Goal: Task Accomplishment & Management: Complete application form

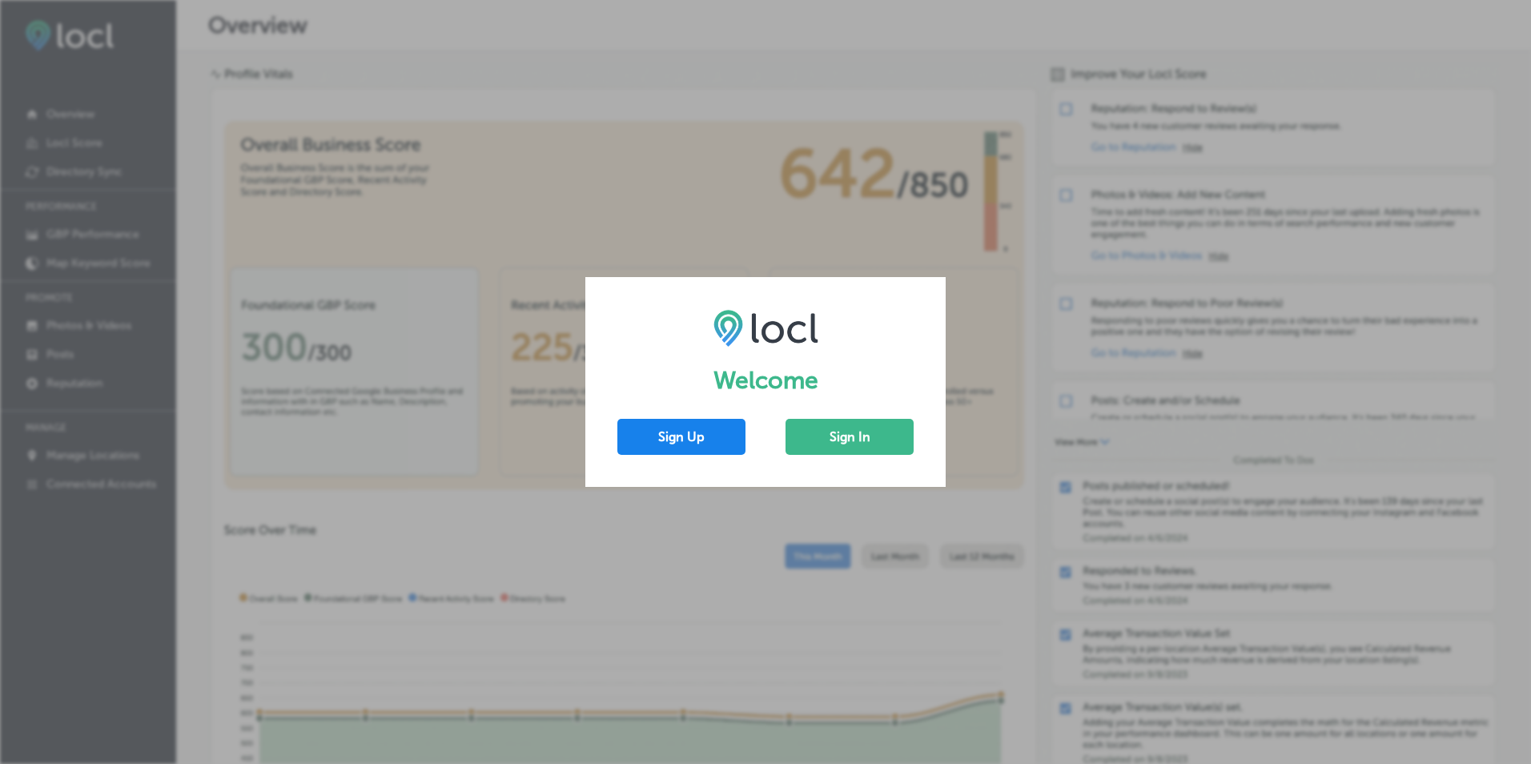
click at [708, 444] on button "Sign Up" at bounding box center [681, 437] width 128 height 36
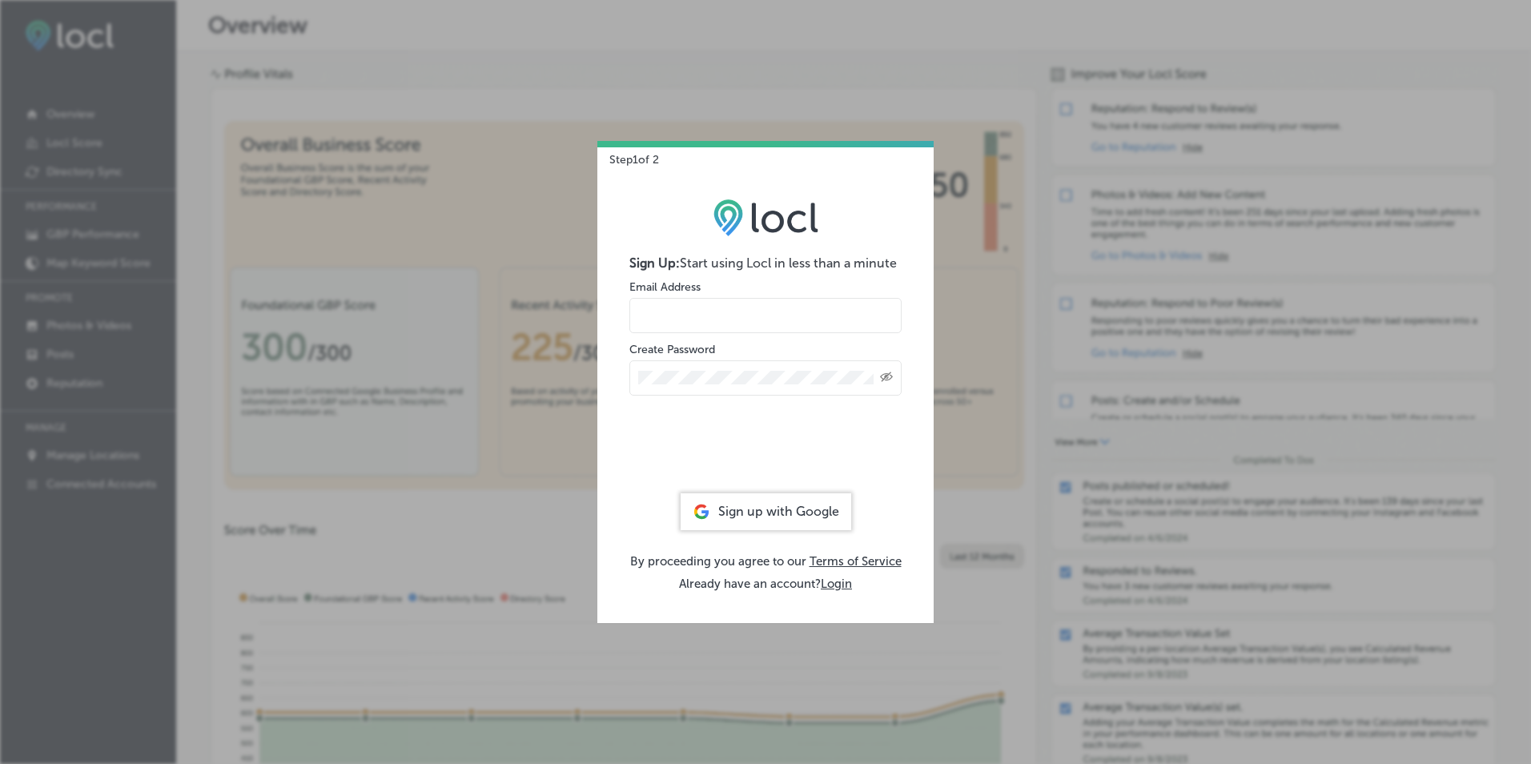
click at [737, 316] on input "email" at bounding box center [765, 315] width 272 height 35
type input "rick.brooks@stayatchoice.com"
click at [928, 62] on div "Step 1 of 2 Sign Up: Start using Locl in less than a minute Email Address rick.…" at bounding box center [765, 382] width 1531 height 764
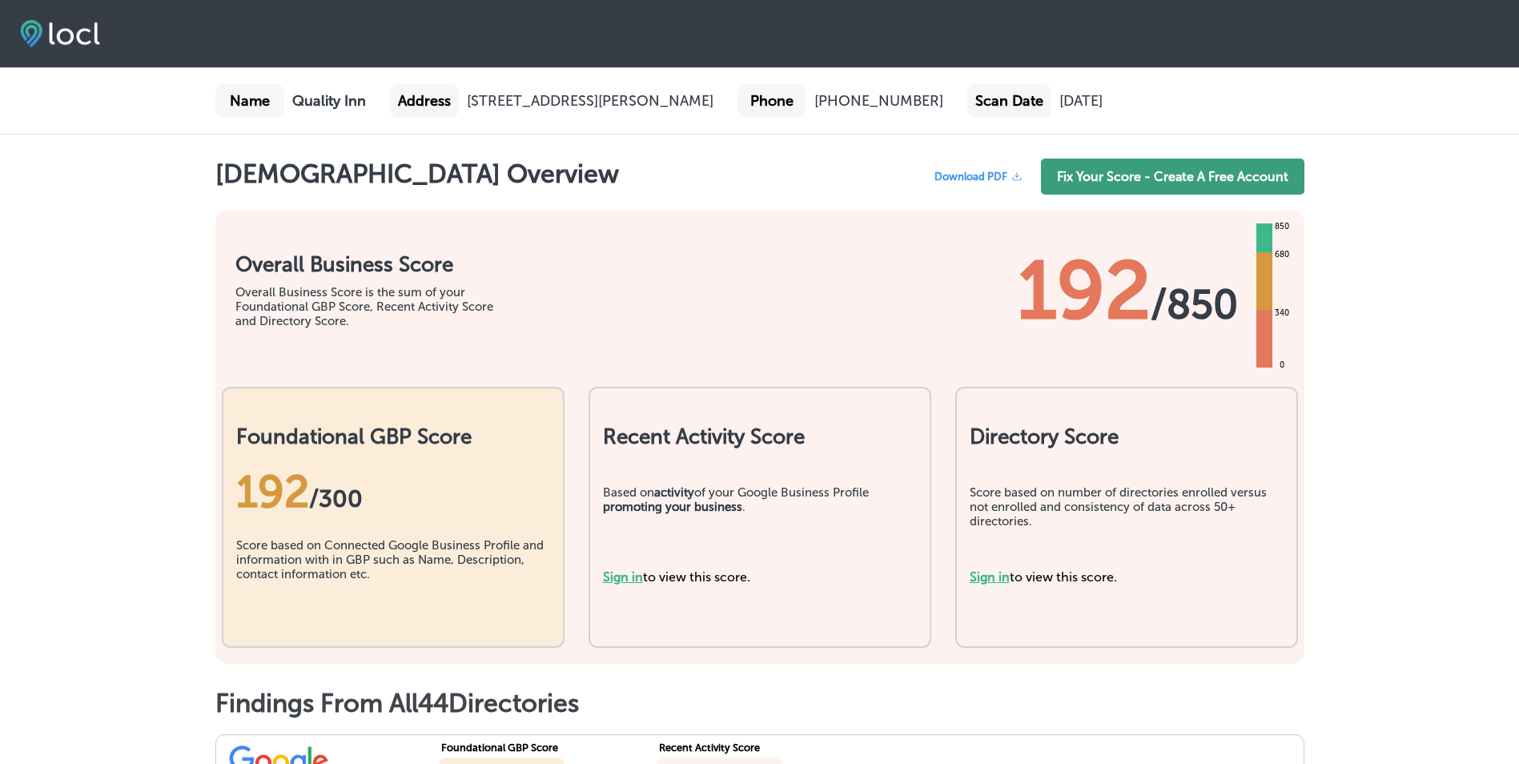
click at [1139, 171] on link "Fix Your Score - Create A Free Account" at bounding box center [1172, 177] width 263 height 36
click at [1167, 188] on link "Fix Your Score - Create A Free Account" at bounding box center [1172, 177] width 263 height 36
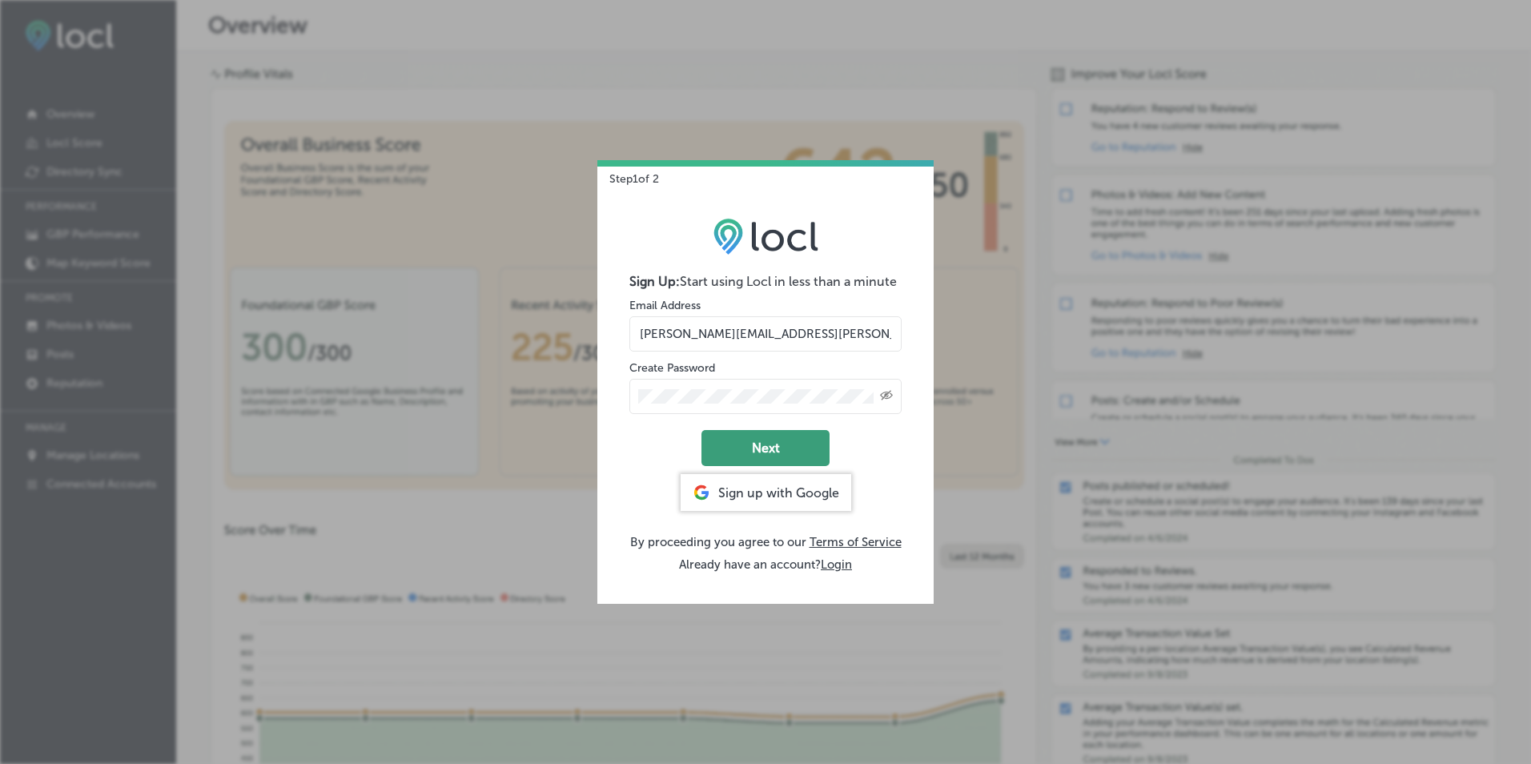
click at [782, 442] on button "Next" at bounding box center [765, 448] width 128 height 36
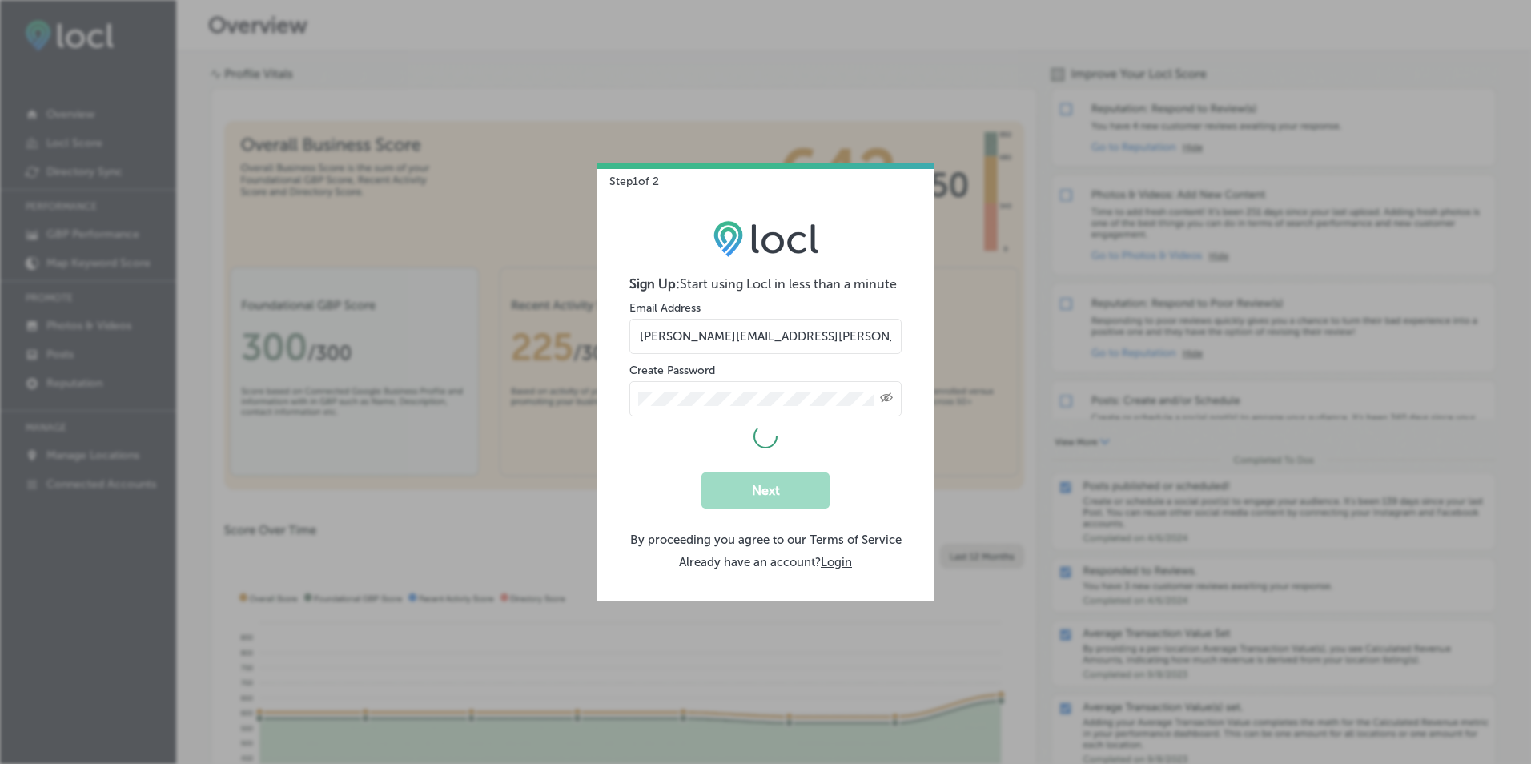
select select "US"
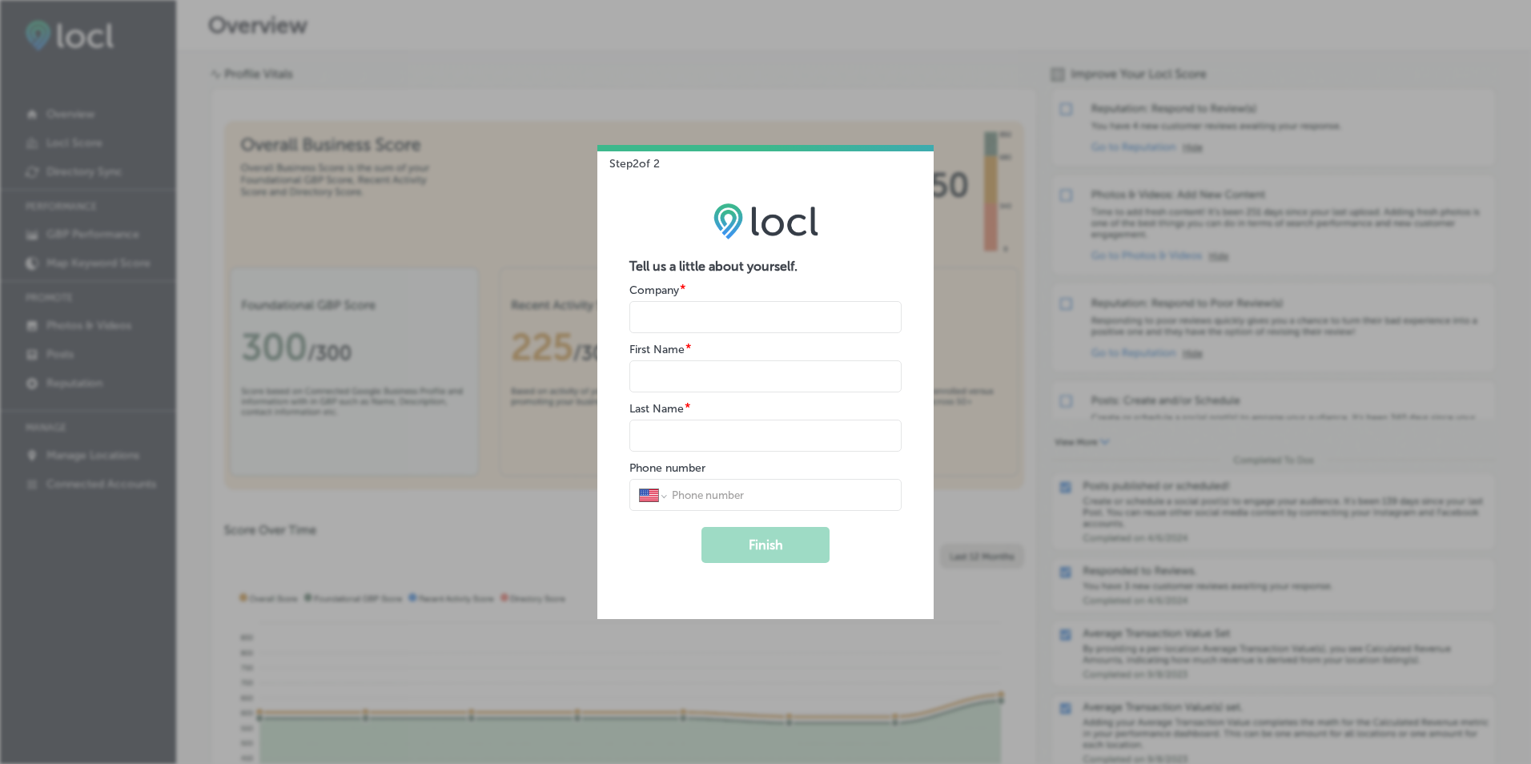
click at [690, 316] on input "name" at bounding box center [765, 317] width 272 height 32
type input "G&M Florence LLC DBA Quality Inn"
type input "Rick"
type input "BROOKS"
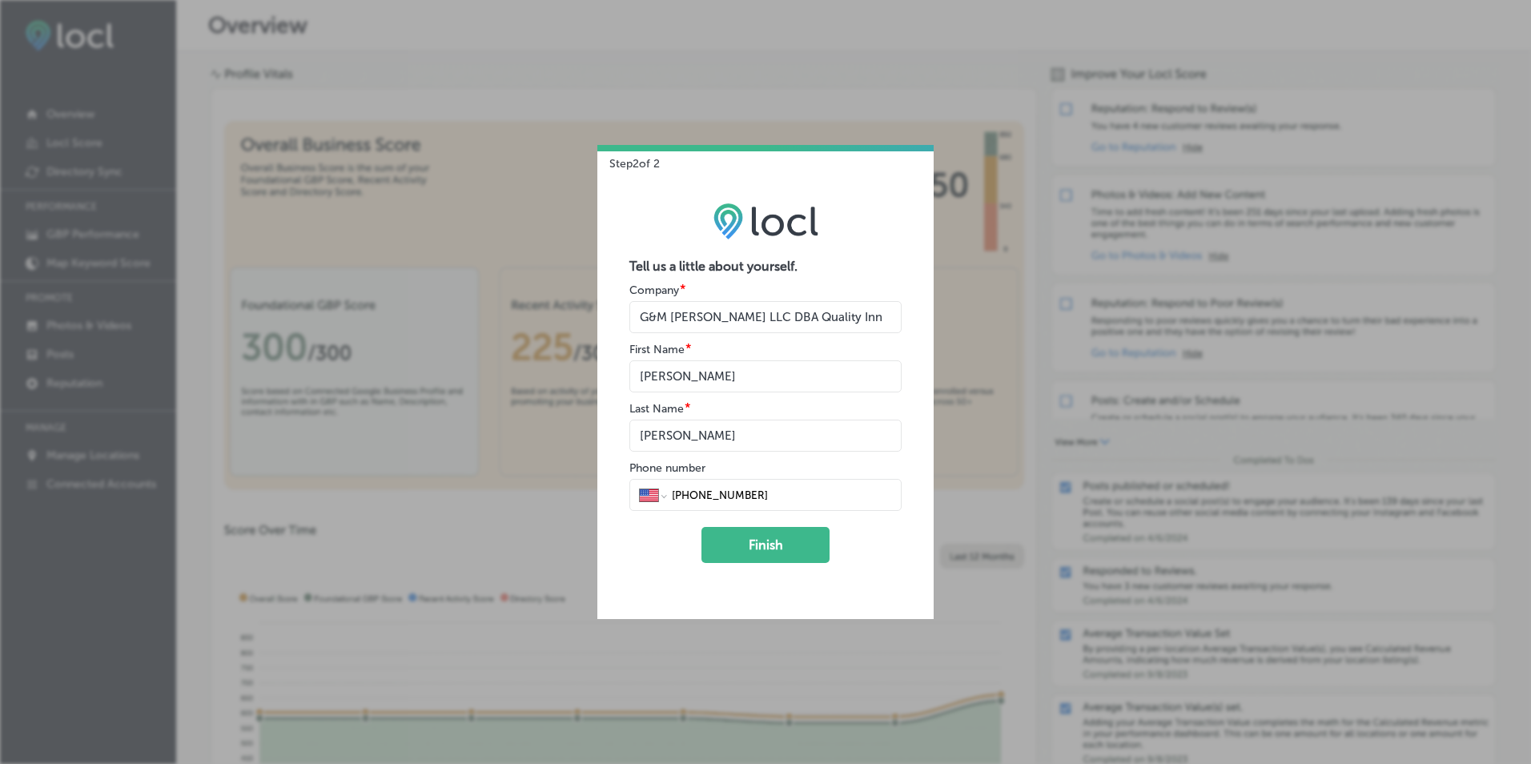
drag, startPoint x: 777, startPoint y: 492, endPoint x: 709, endPoint y: 492, distance: 68.1
click at [709, 492] on input "1 (541) 590-9247" at bounding box center [781, 495] width 222 height 14
type input "1 (541) 997-7797"
click at [761, 548] on button "Finish" at bounding box center [765, 545] width 128 height 36
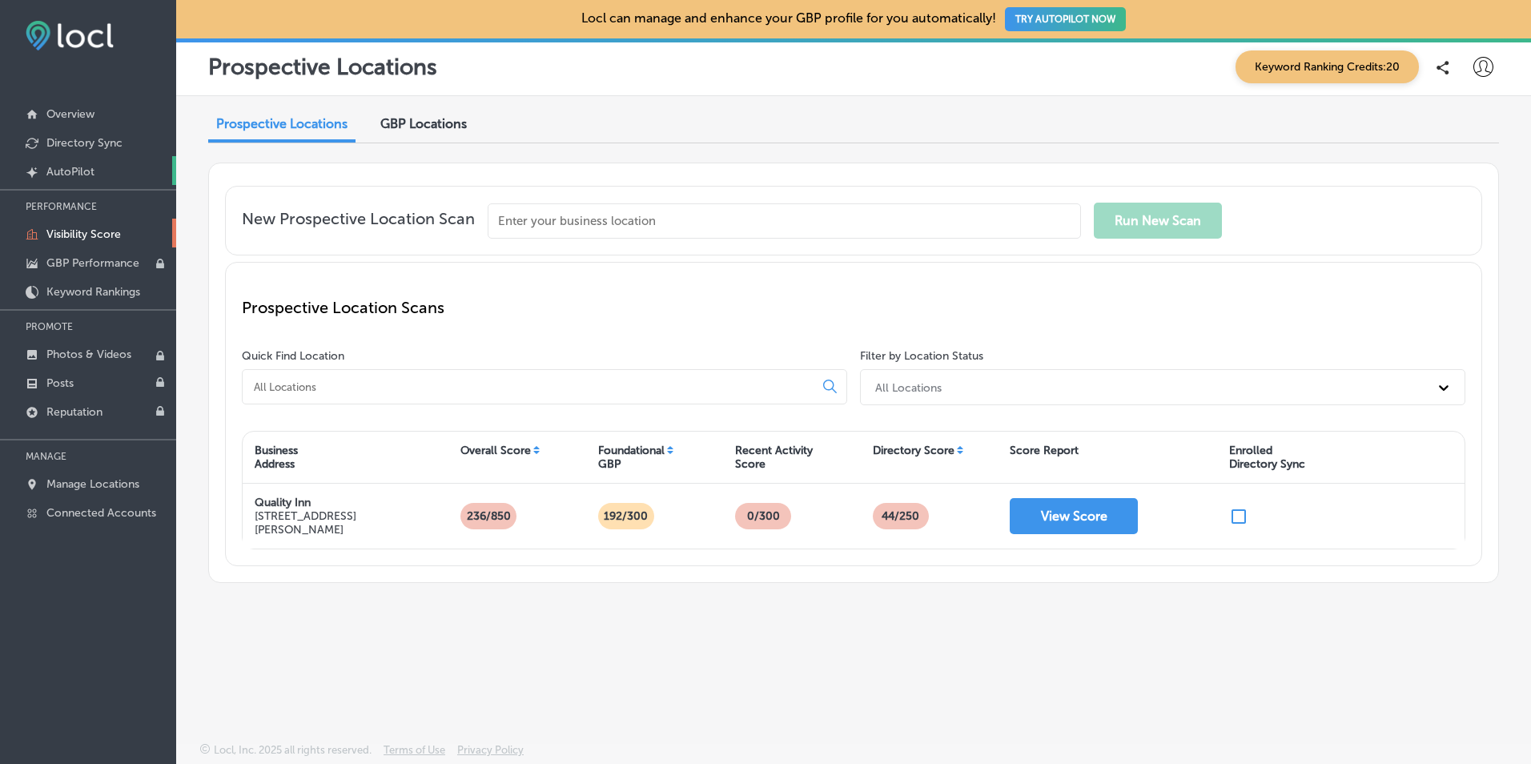
click at [69, 173] on p "AutoPilot" at bounding box center [70, 172] width 48 height 14
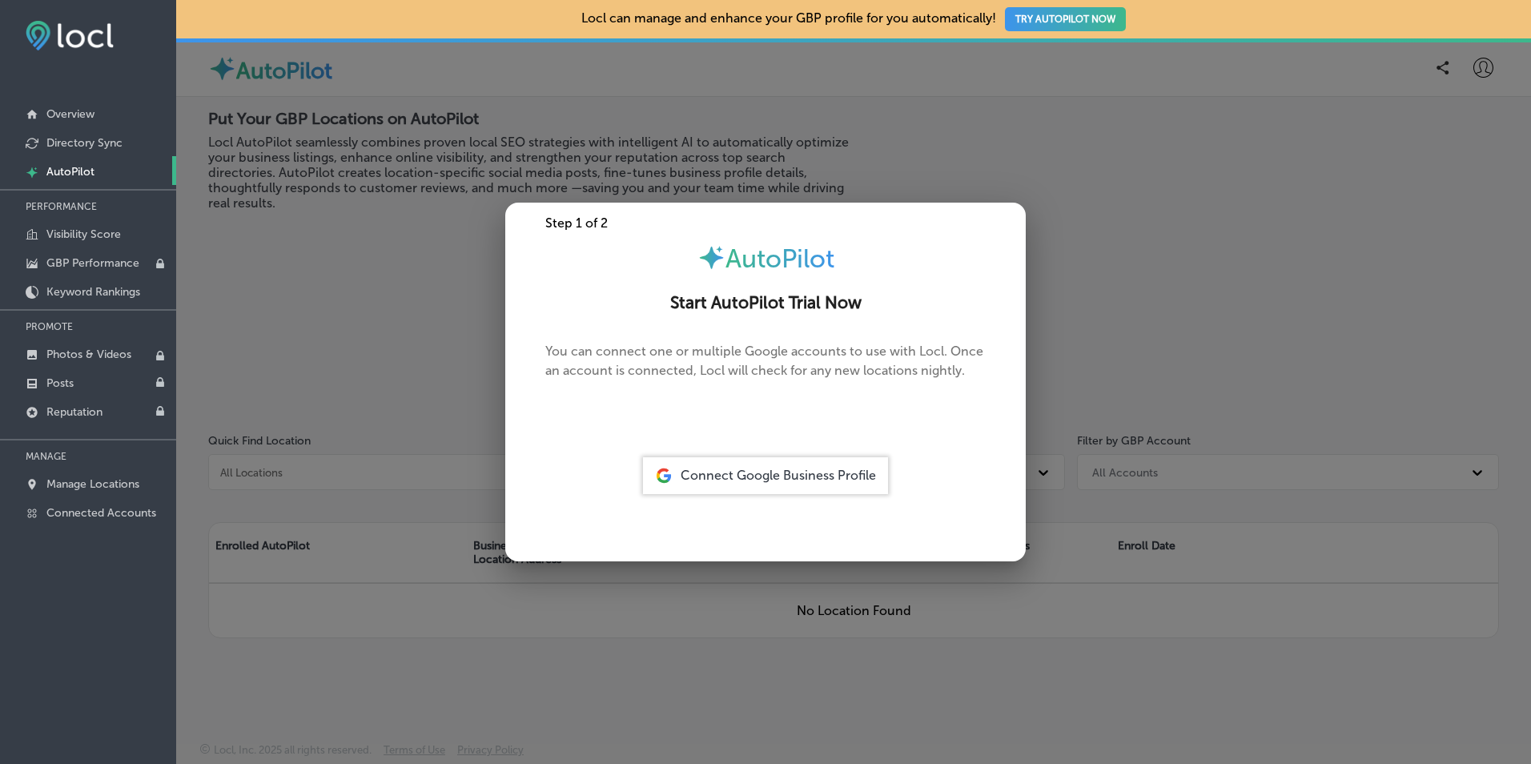
click at [762, 480] on span "Connect Google Business Profile" at bounding box center [778, 475] width 195 height 15
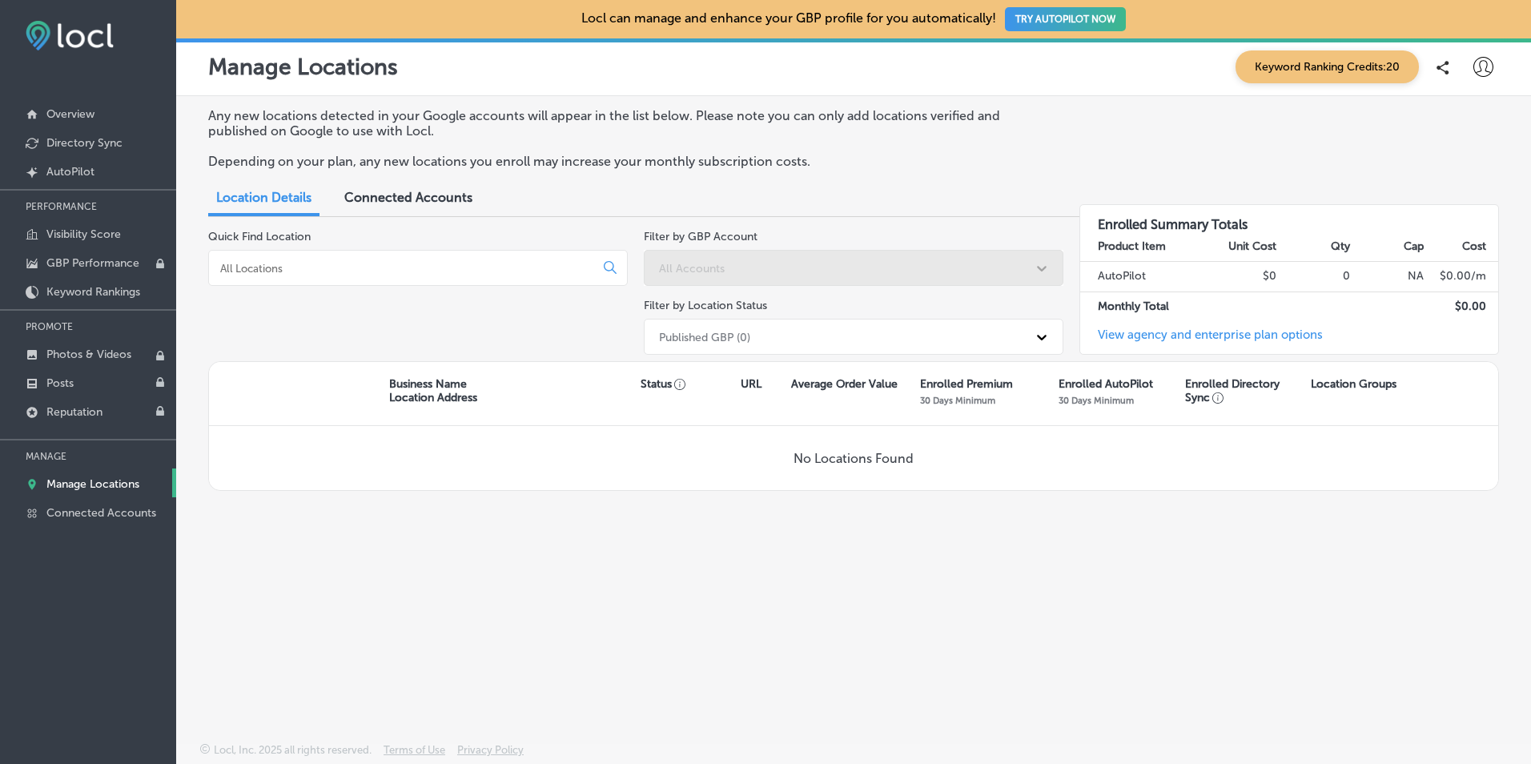
click at [431, 199] on span "Connected Accounts" at bounding box center [408, 197] width 128 height 15
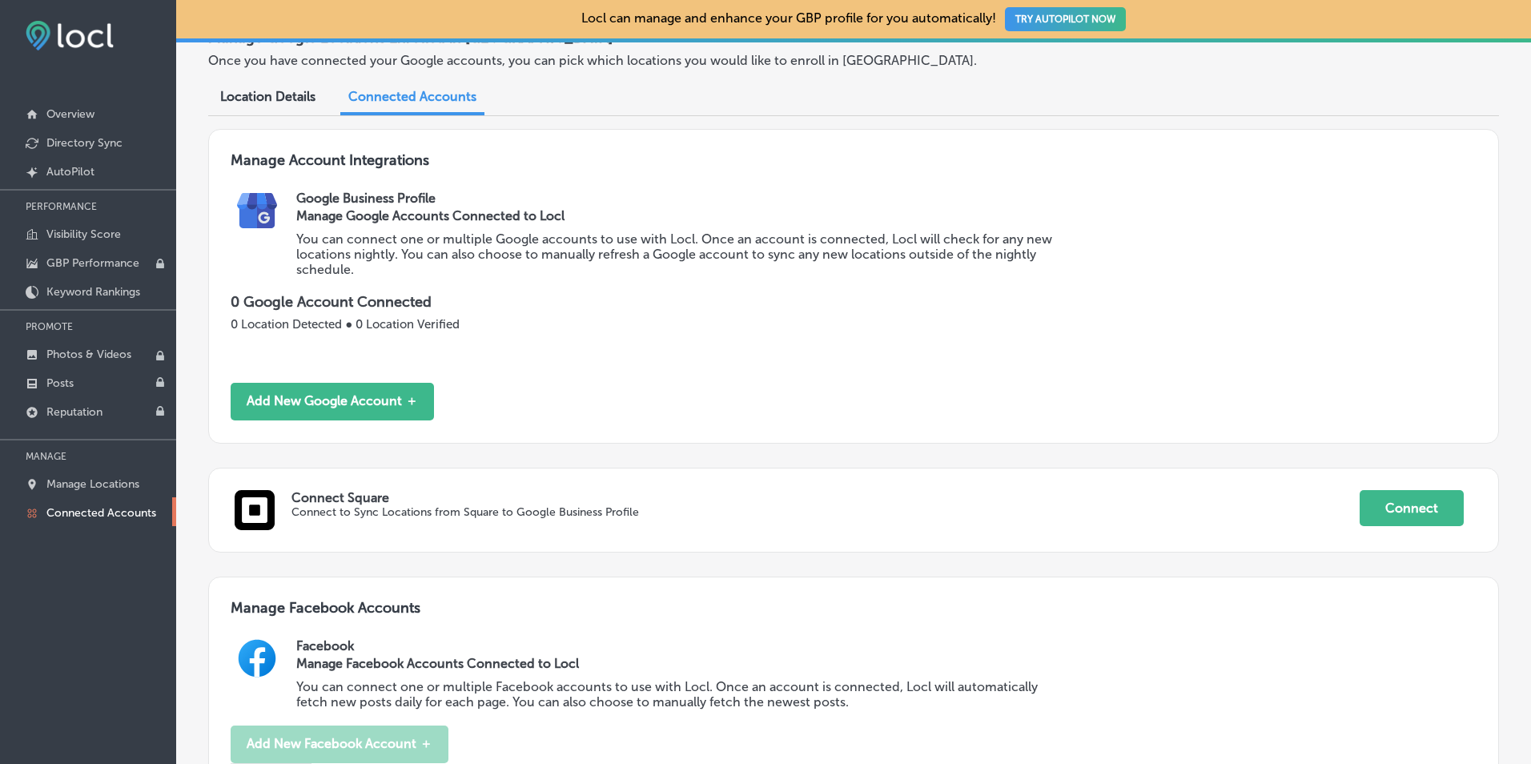
scroll to position [160, 0]
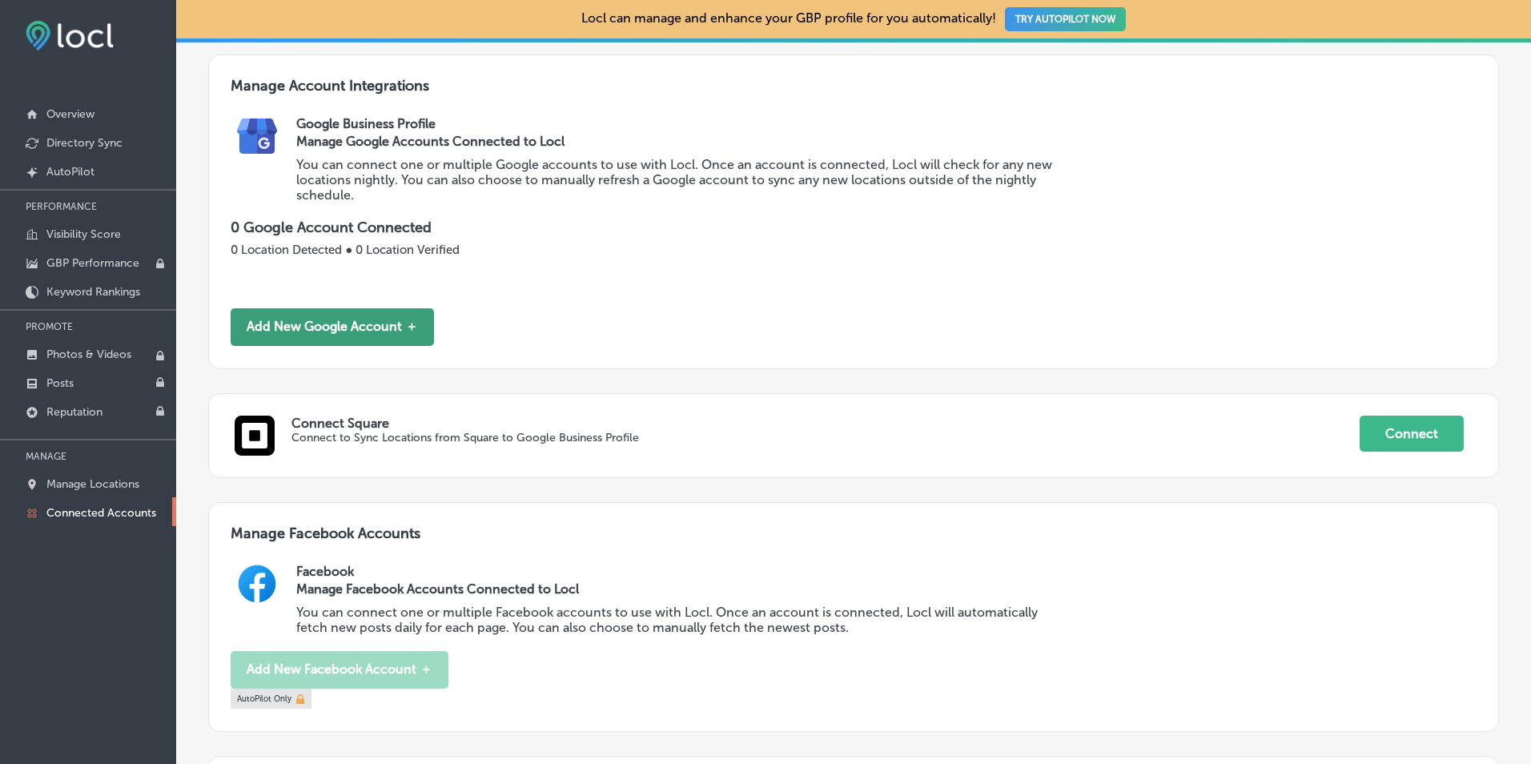
click at [346, 318] on button "Add New Google Account ＋" at bounding box center [332, 327] width 203 height 38
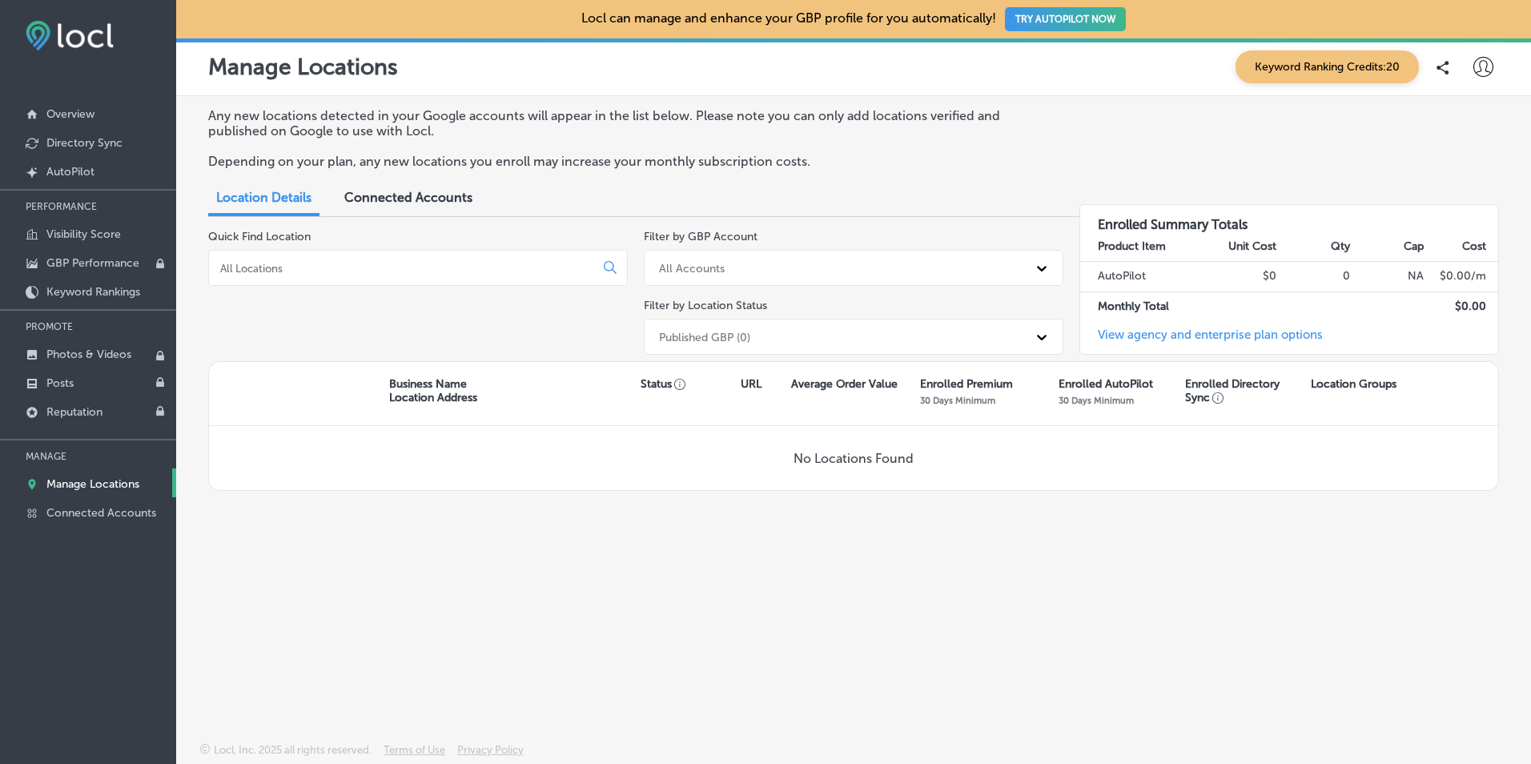
click at [417, 197] on span "Connected Accounts" at bounding box center [408, 197] width 128 height 15
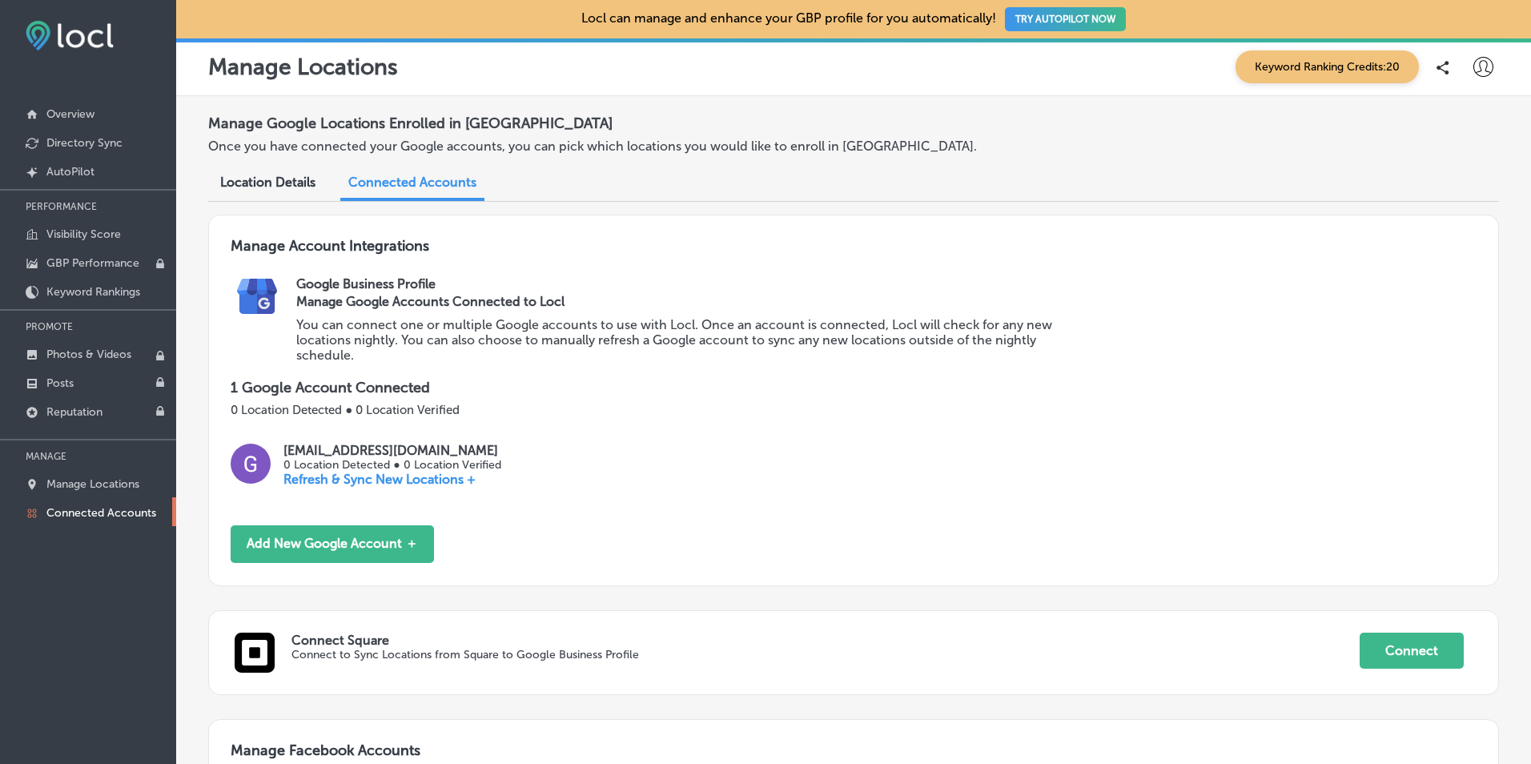
click at [260, 181] on span "Location Details" at bounding box center [267, 182] width 95 height 15
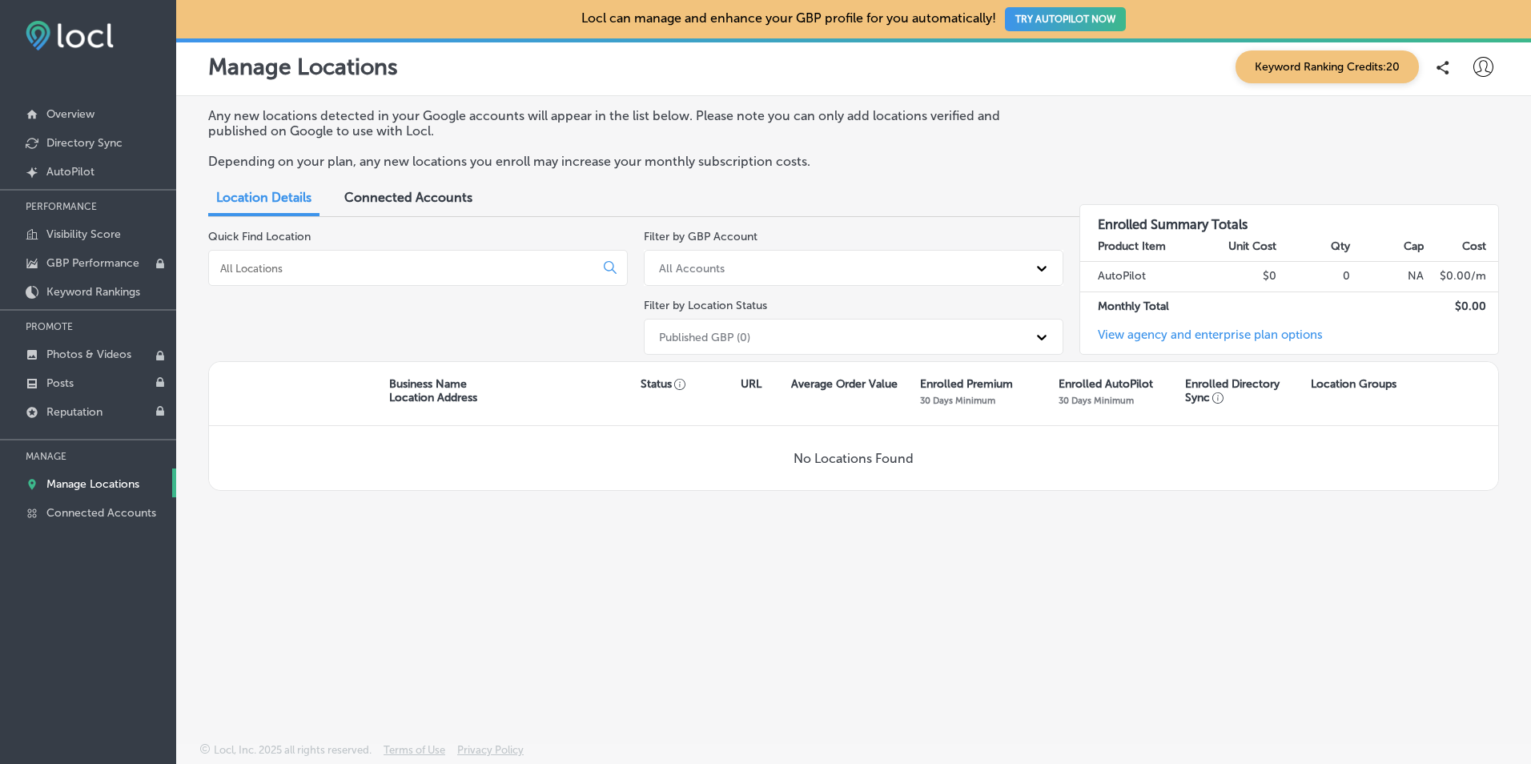
click at [392, 279] on div at bounding box center [418, 268] width 420 height 36
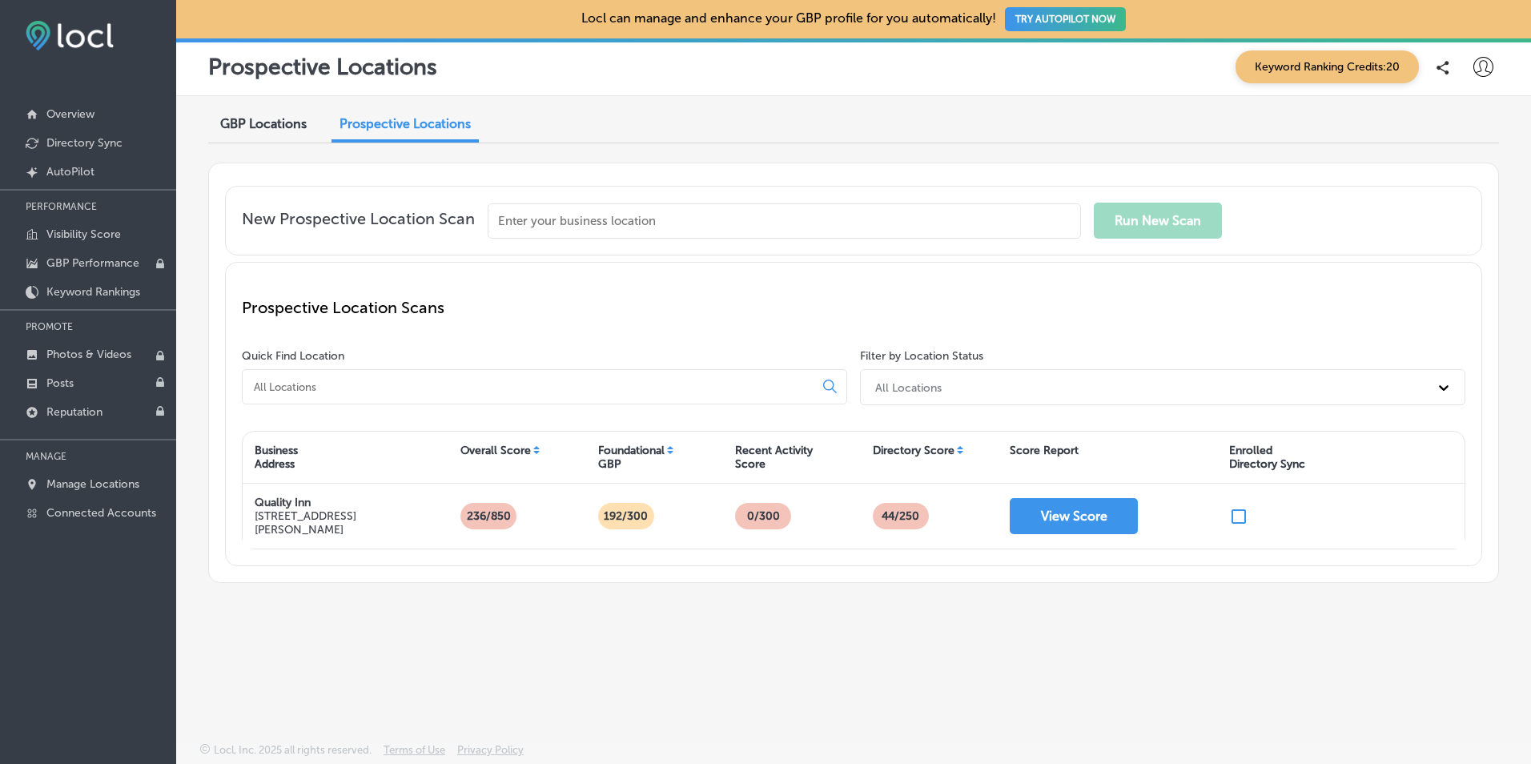
click at [1042, 15] on button "TRY AUTOPILOT NOW" at bounding box center [1065, 19] width 121 height 24
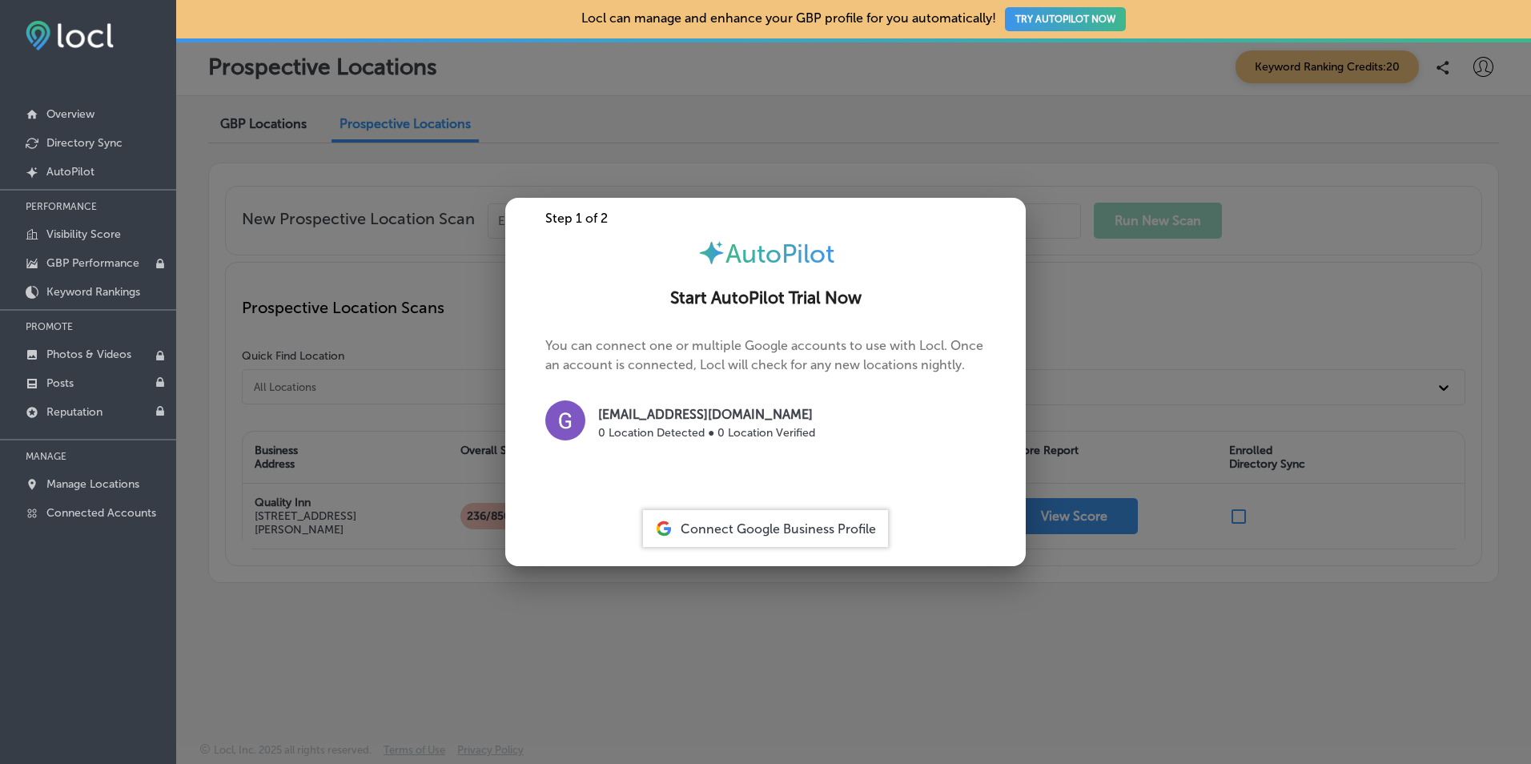
click at [700, 617] on div at bounding box center [765, 382] width 1531 height 764
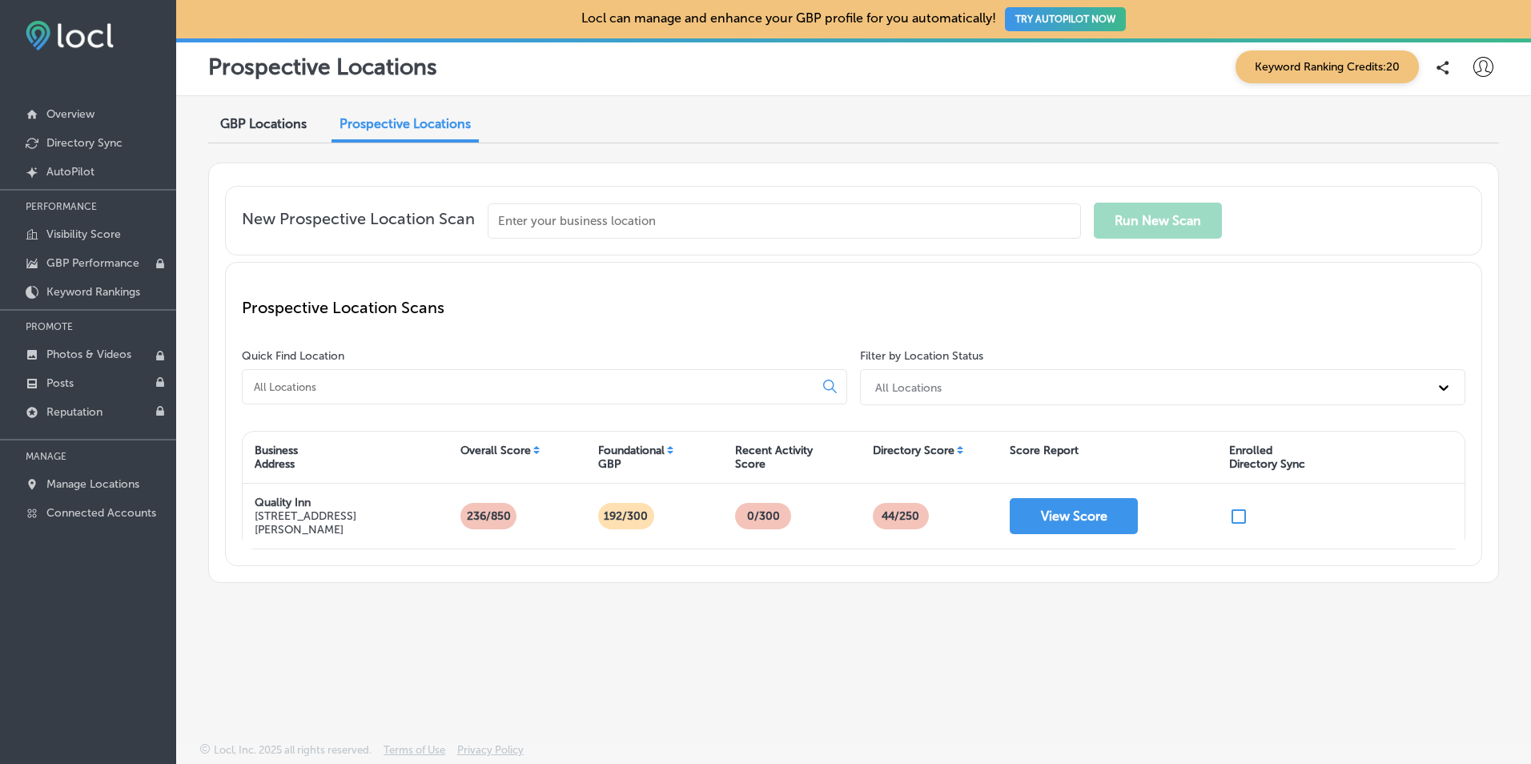
click at [1076, 23] on button "TRY AUTOPILOT NOW" at bounding box center [1065, 19] width 121 height 24
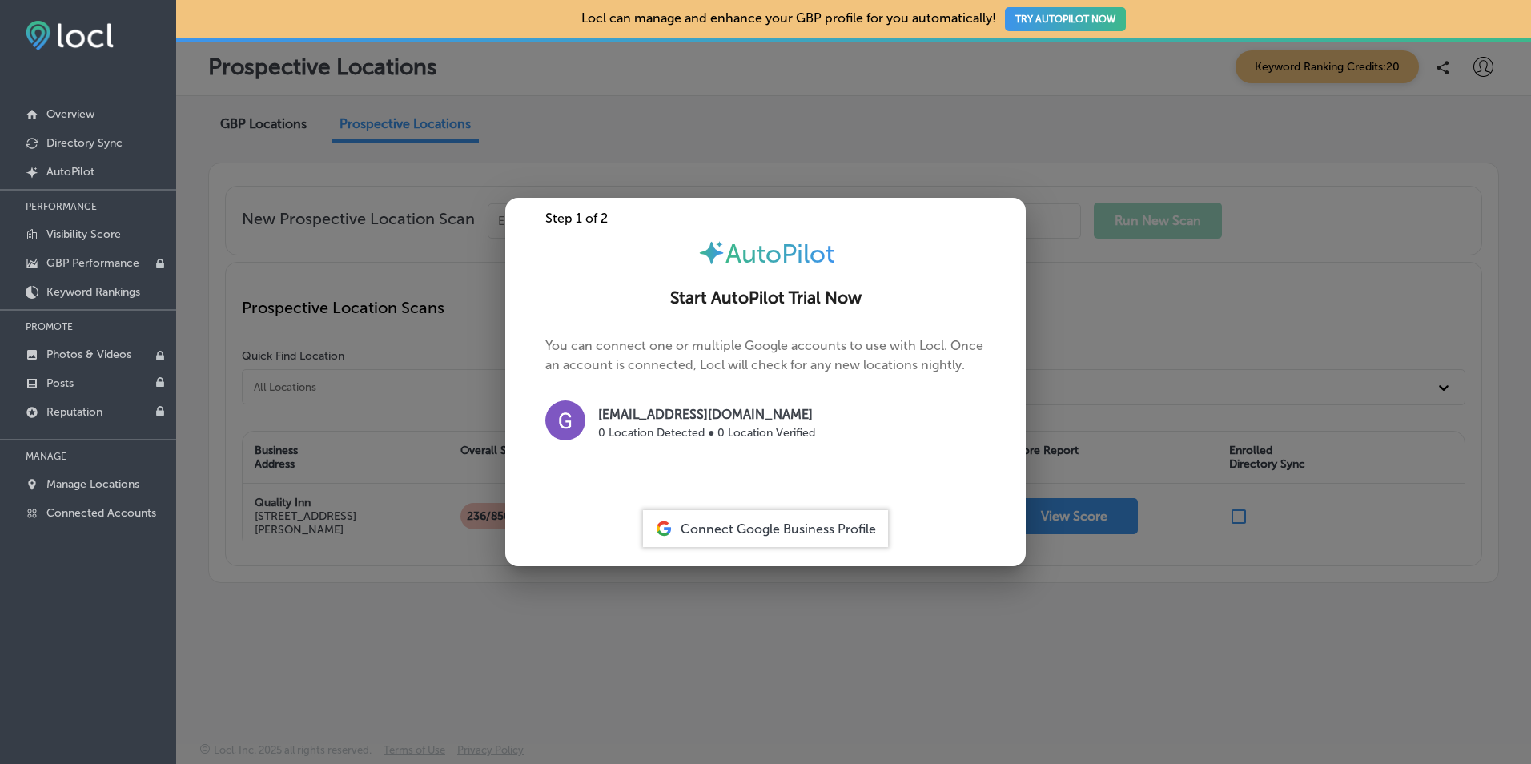
click at [713, 532] on span "Connect Google Business Profile" at bounding box center [778, 528] width 195 height 15
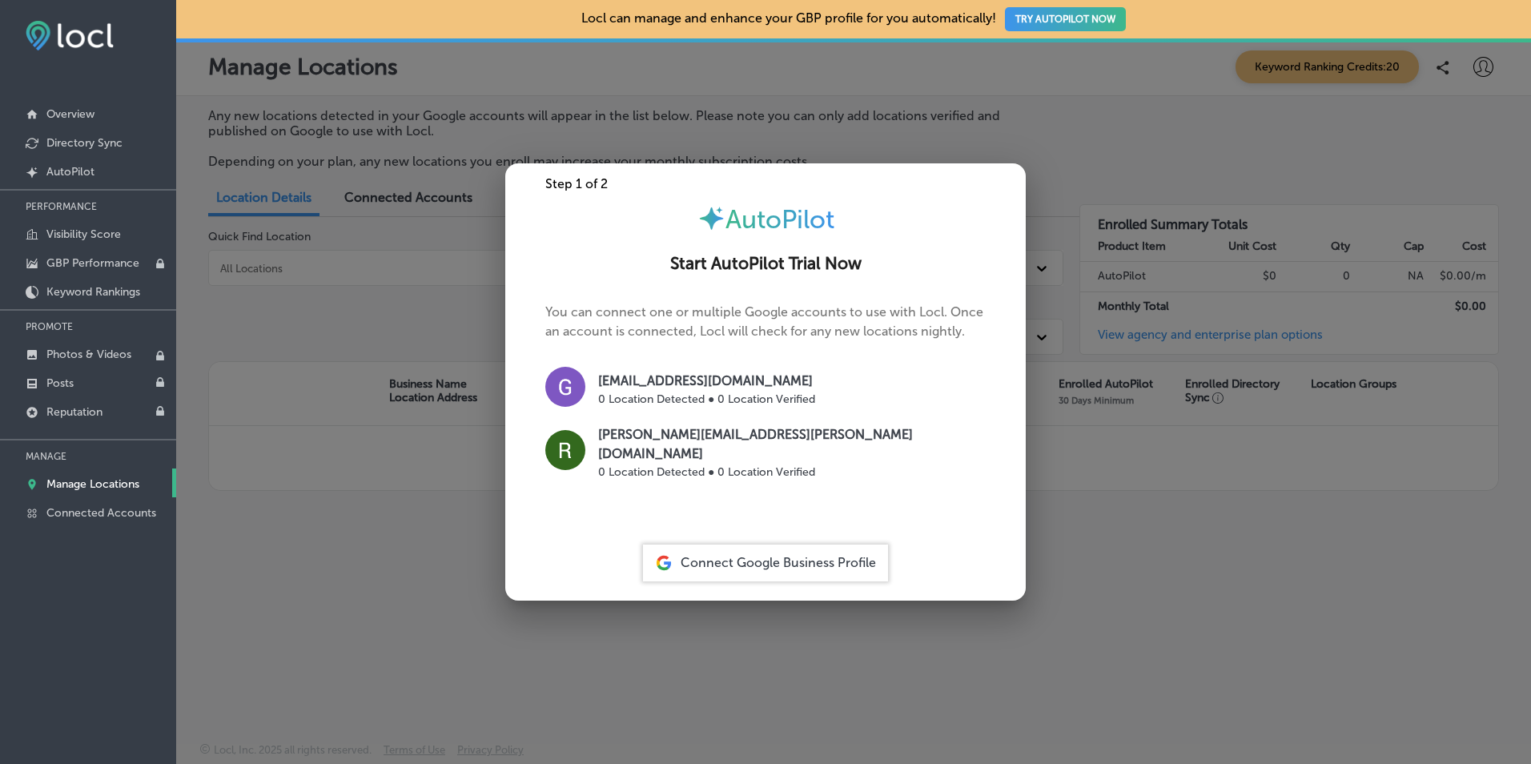
click at [761, 560] on span "Connect Google Business Profile" at bounding box center [778, 562] width 195 height 15
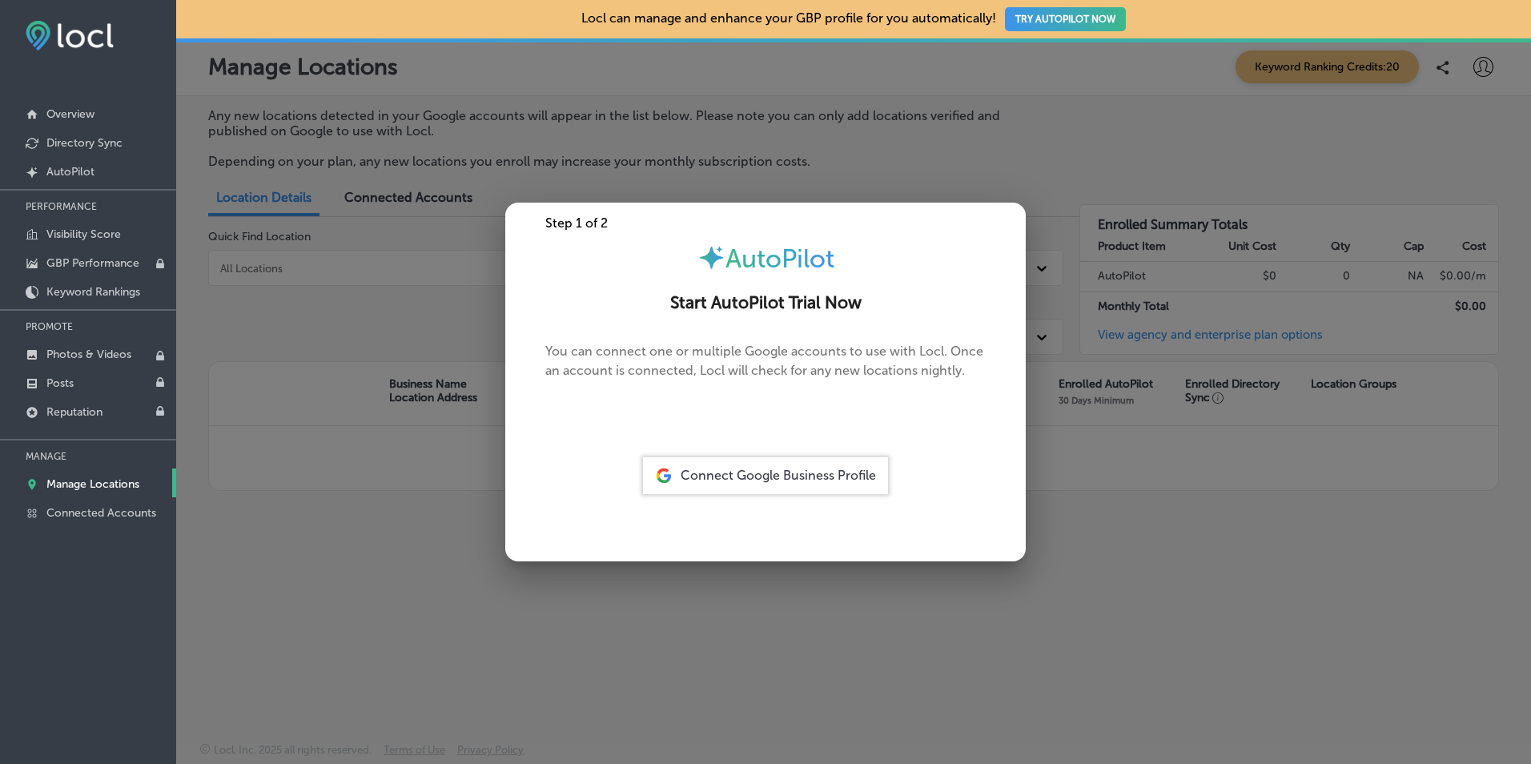
click at [793, 475] on span "Connect Google Business Profile" at bounding box center [778, 475] width 195 height 15
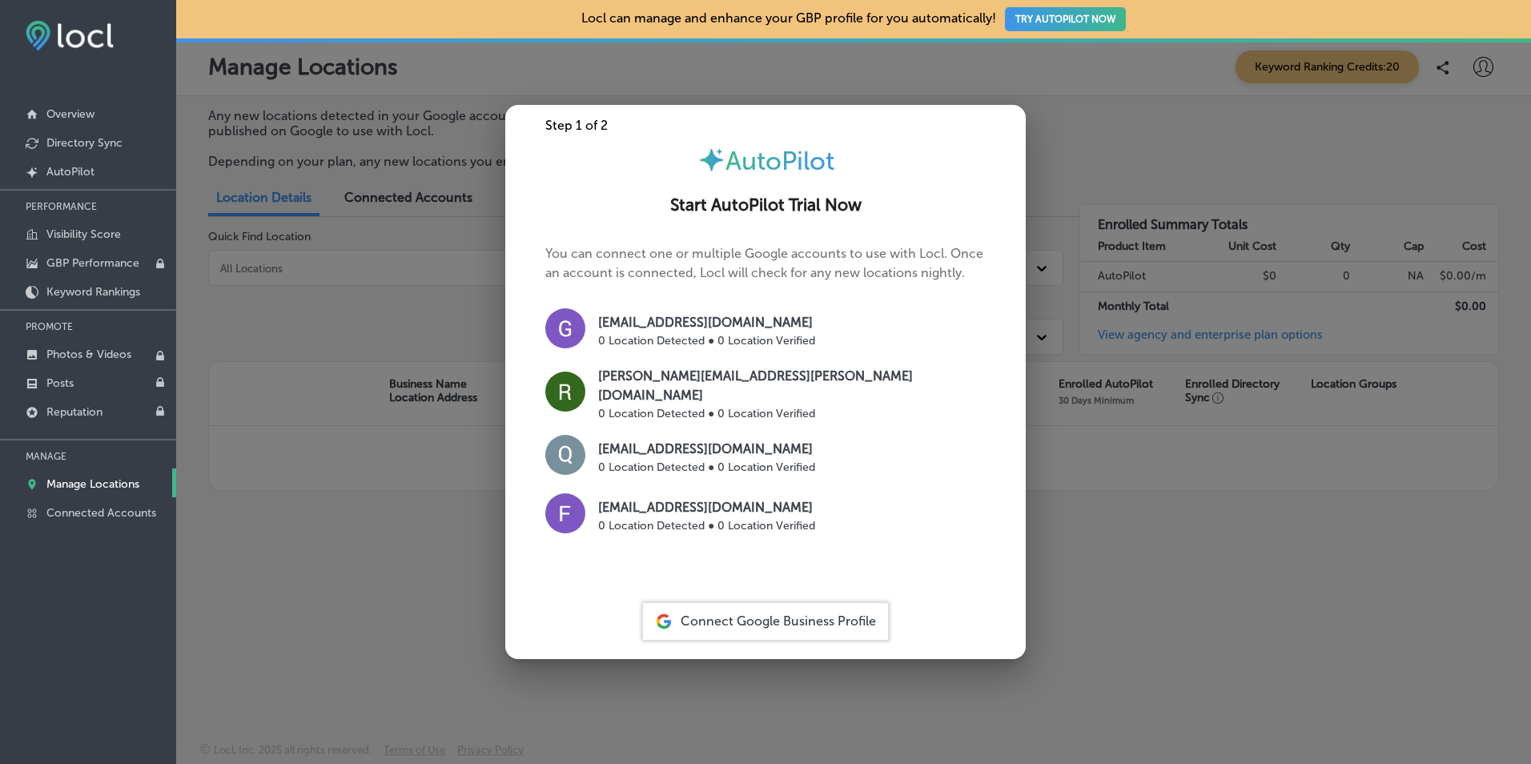
click at [693, 390] on p "[PERSON_NAME][EMAIL_ADDRESS][PERSON_NAME][DOMAIN_NAME]" at bounding box center [792, 386] width 388 height 38
click at [784, 617] on span "Connect Google Business Profile" at bounding box center [778, 620] width 195 height 15
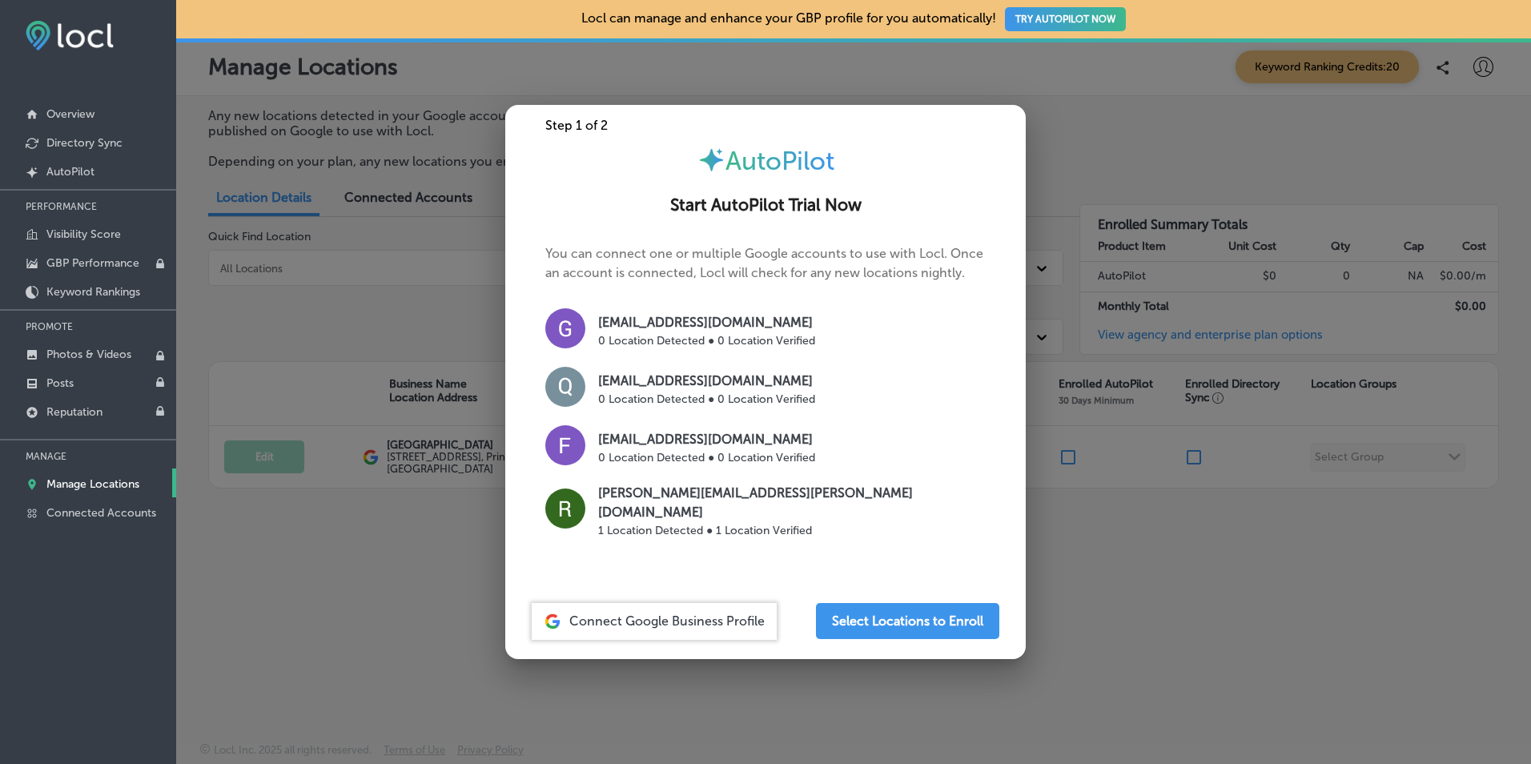
click at [671, 396] on p "0 Location Detected ● 0 Location Verified" at bounding box center [706, 399] width 217 height 17
click at [561, 396] on img at bounding box center [565, 387] width 40 height 40
click at [900, 622] on button "Select Locations to Enroll" at bounding box center [907, 621] width 183 height 36
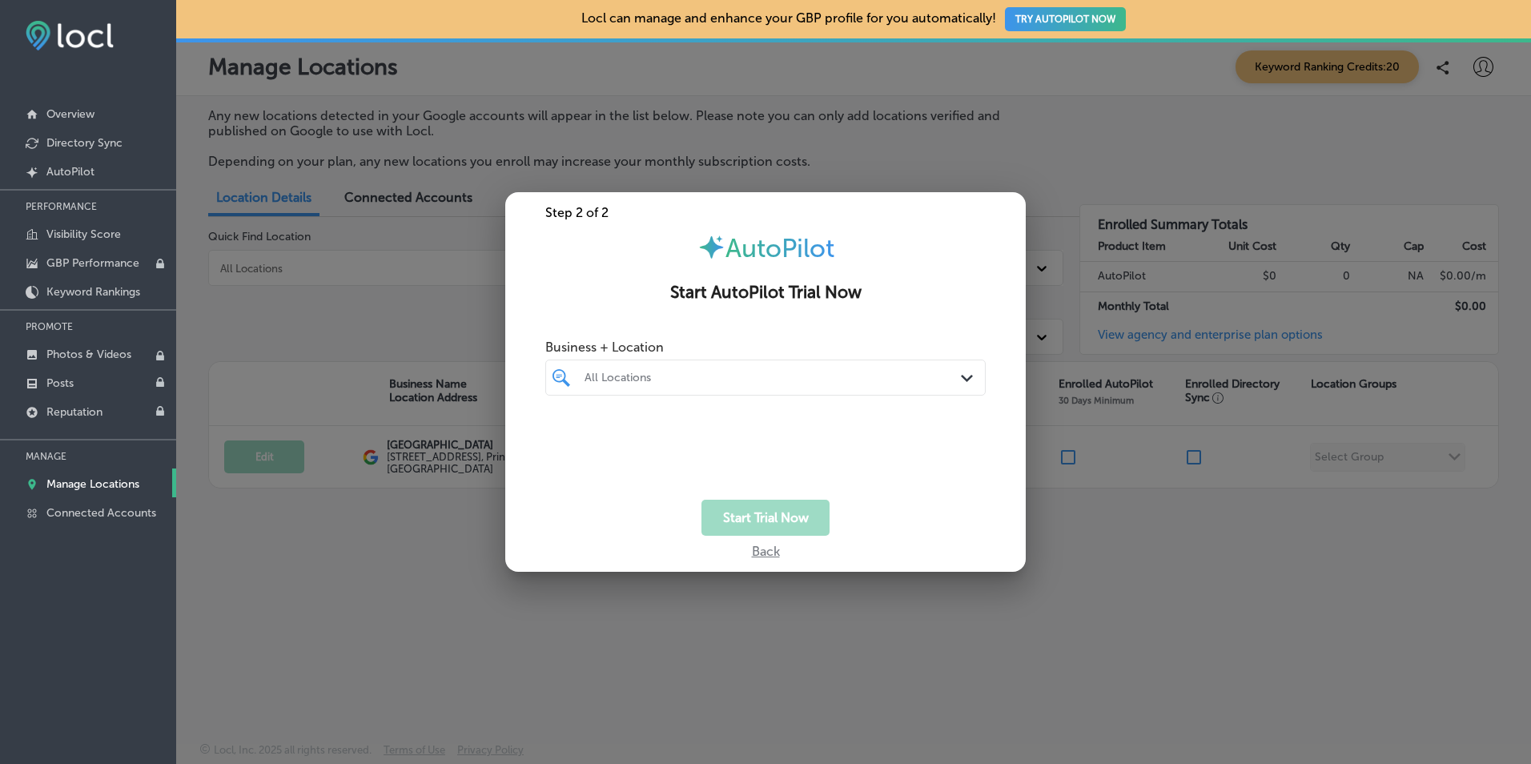
click at [700, 375] on div "All Locations" at bounding box center [773, 378] width 378 height 14
click at [858, 327] on div "Step 2 of 2 AutoPilot Start AutoPilot Trial Now Business + Location option focu…" at bounding box center [765, 382] width 520 height 380
click at [808, 371] on div "All Locations" at bounding box center [773, 378] width 378 height 14
click at [563, 438] on input "checkbox" at bounding box center [564, 437] width 19 height 19
click at [693, 414] on span "Select All" at bounding box center [688, 415] width 54 height 15
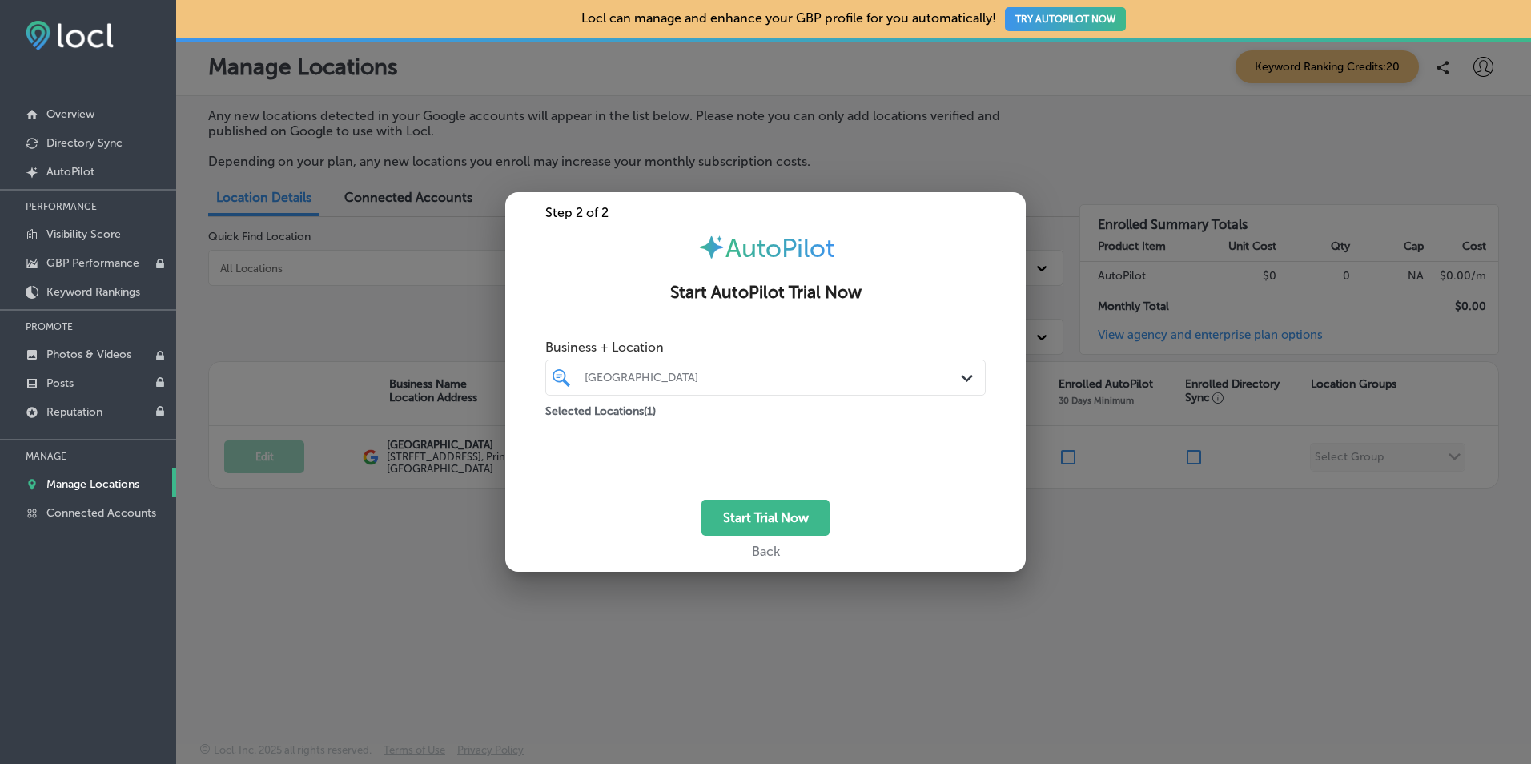
click at [773, 549] on div "Back" at bounding box center [765, 547] width 520 height 23
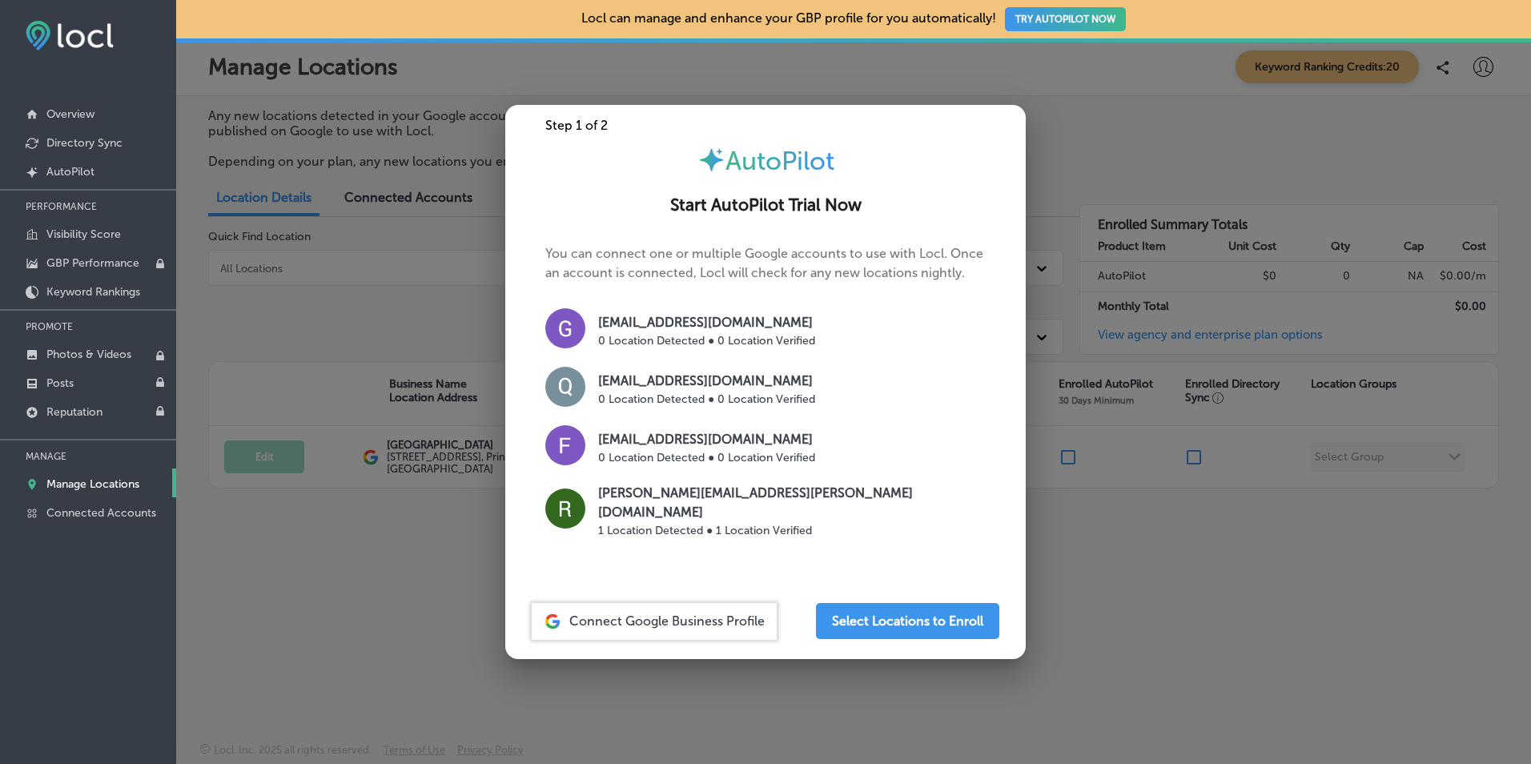
click at [659, 396] on p "0 Location Detected ● 0 Location Verified" at bounding box center [706, 399] width 217 height 17
click at [873, 625] on button "Select Locations to Enroll" at bounding box center [907, 621] width 183 height 36
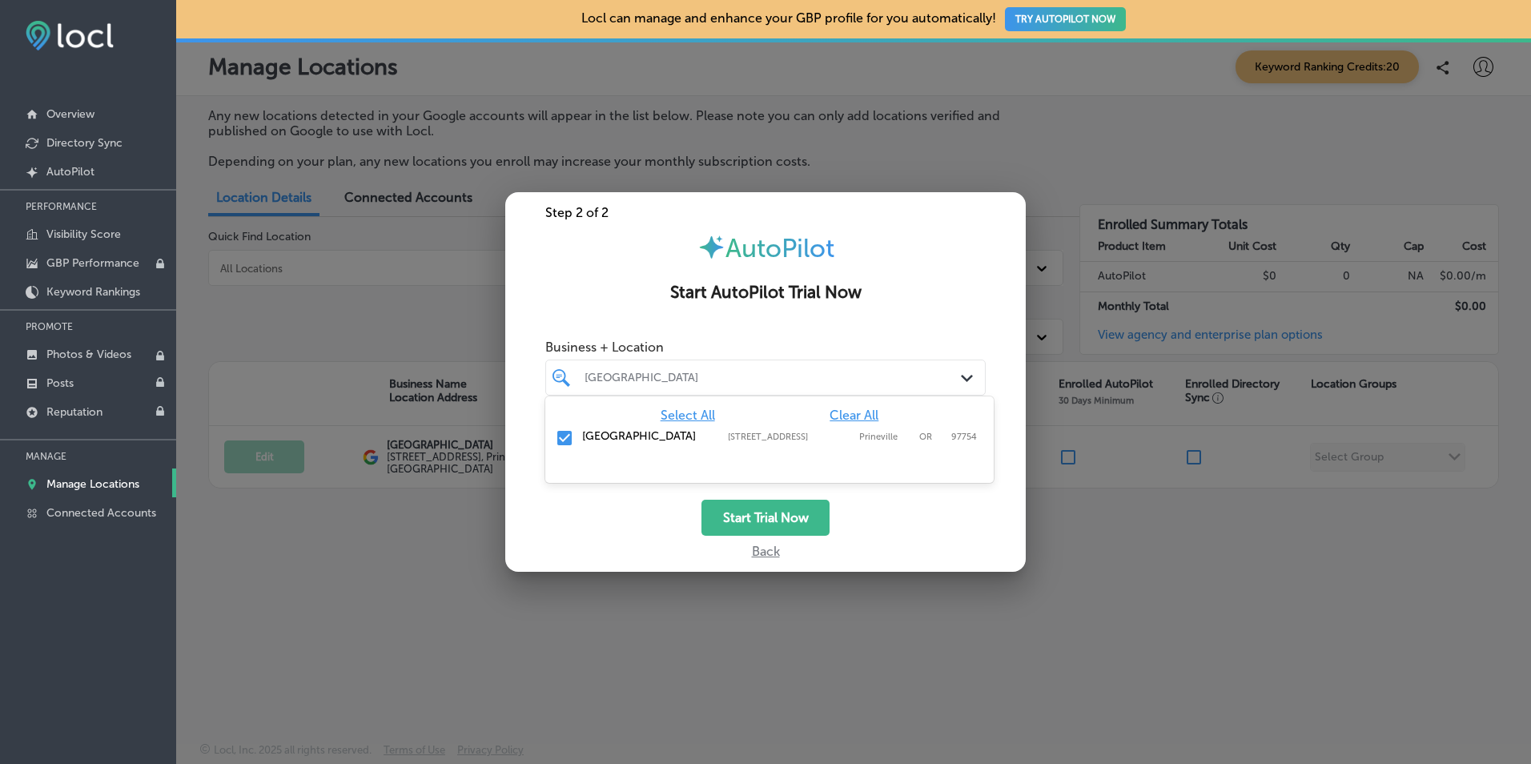
click at [966, 373] on div "Path Created with Sketch." at bounding box center [970, 378] width 18 height 18
click at [908, 524] on div "Start Trial Now" at bounding box center [765, 518] width 520 height 36
click at [787, 520] on button "Start Trial Now" at bounding box center [765, 518] width 128 height 36
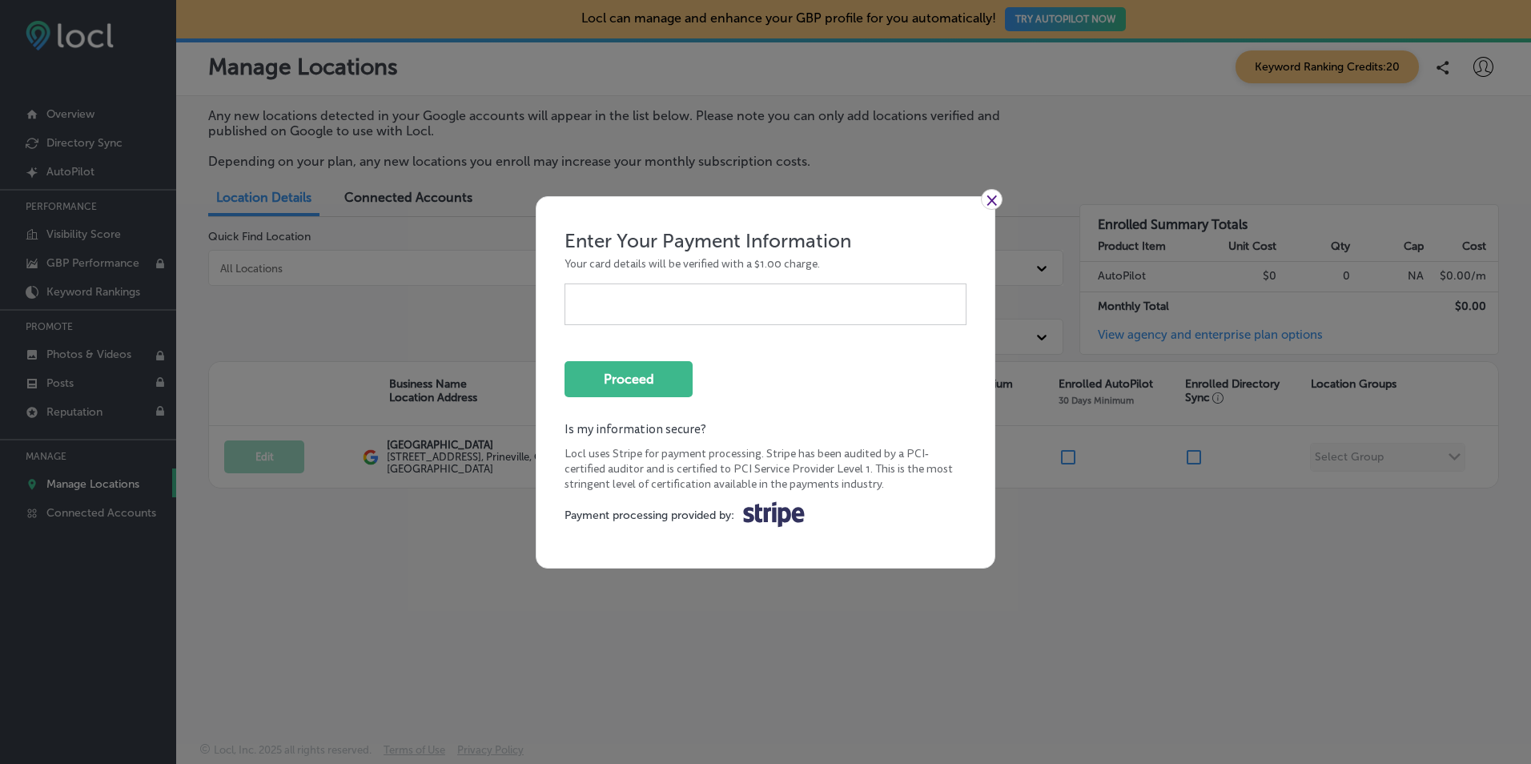
click at [998, 195] on link "×" at bounding box center [992, 199] width 22 height 21
